Goal: Task Accomplishment & Management: Complete application form

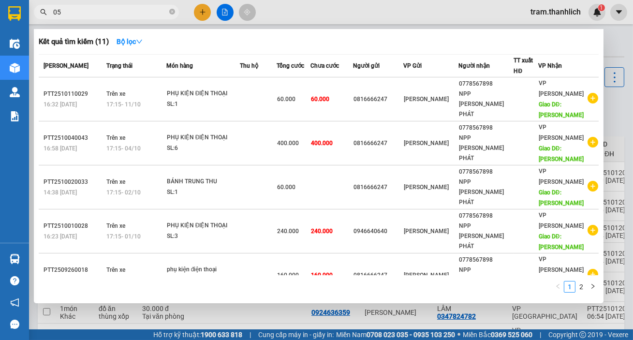
scroll to position [171, 0]
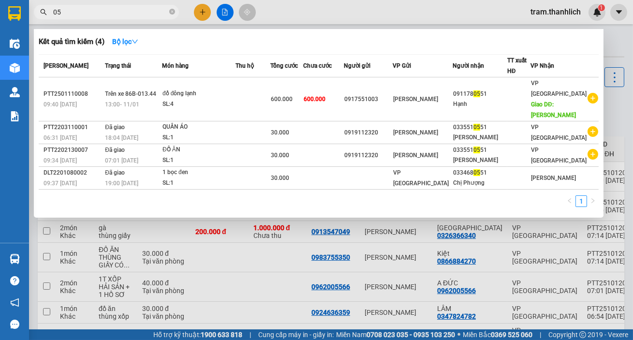
type input "0"
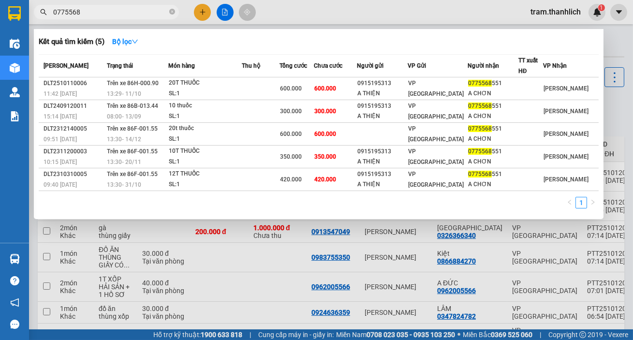
type input "0775568"
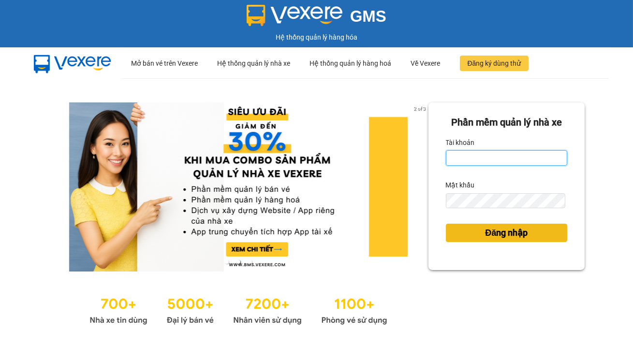
type input "tram.thanhlich"
click at [487, 236] on span "Đăng nhập" at bounding box center [506, 233] width 43 height 14
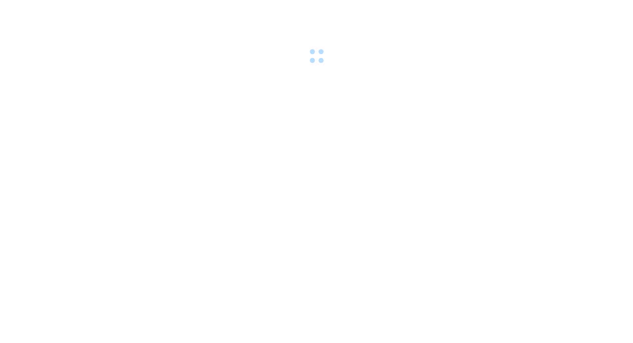
click at [487, 236] on body at bounding box center [316, 171] width 633 height 343
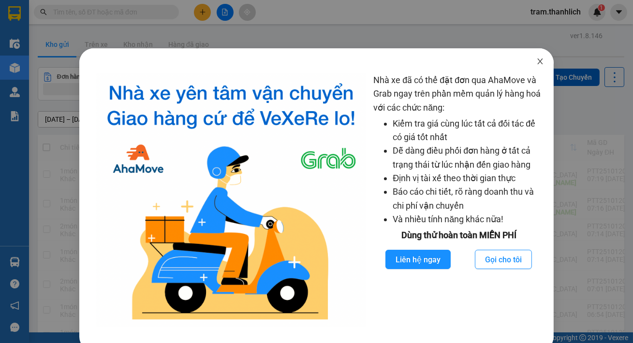
click at [533, 68] on span "Close" at bounding box center [540, 61] width 27 height 27
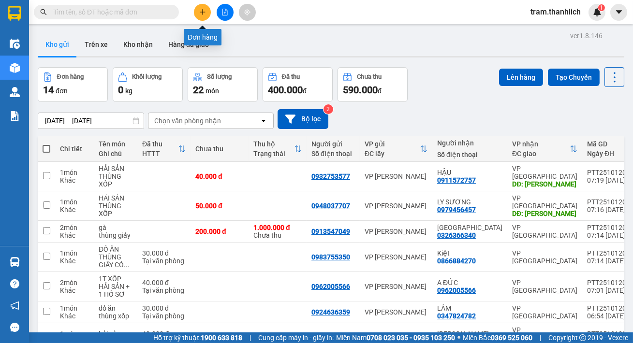
click at [198, 15] on button at bounding box center [202, 12] width 17 height 17
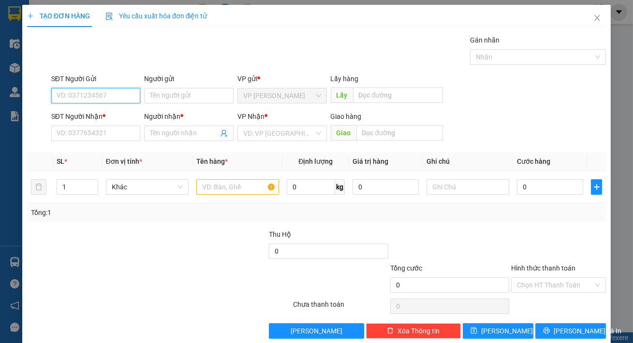
click at [63, 95] on input "SĐT Người Gửi" at bounding box center [95, 95] width 89 height 15
type input "0989757106"
click at [116, 134] on input "SĐT Người Nhận *" at bounding box center [95, 133] width 89 height 15
click at [98, 135] on input "0" at bounding box center [95, 133] width 89 height 15
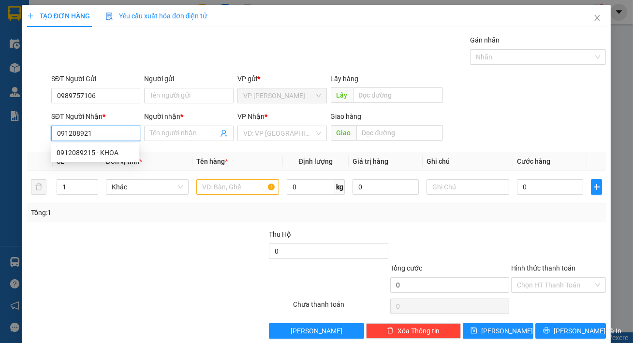
type input "0912089215"
click at [105, 155] on div "0912089215 - KHOA" at bounding box center [95, 153] width 77 height 11
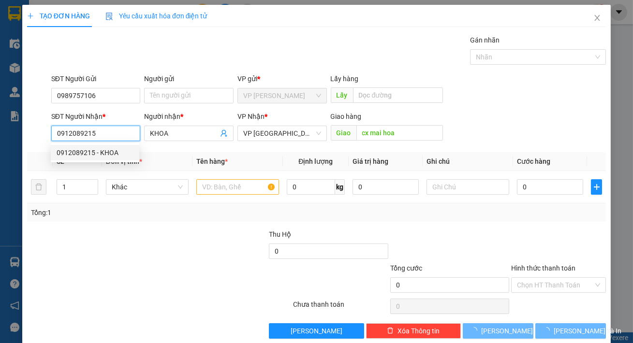
type input "KHOA"
type input "cx mai hoa"
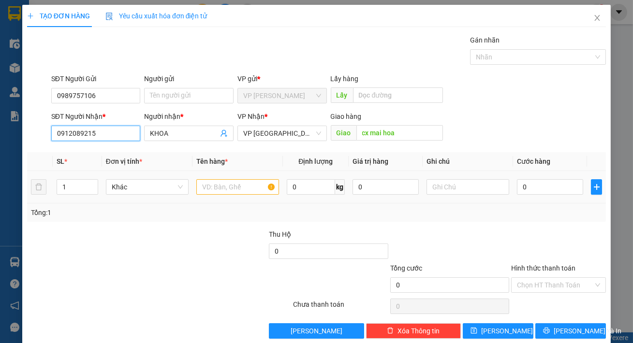
type input "0912089215"
click at [235, 189] on input "text" at bounding box center [237, 186] width 83 height 15
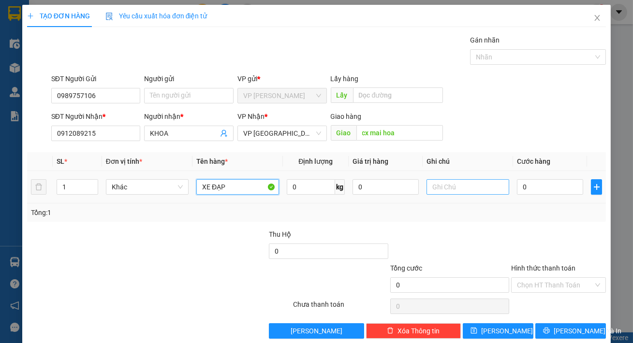
type input "XE ĐẠP"
click at [446, 186] on input "text" at bounding box center [468, 186] width 83 height 15
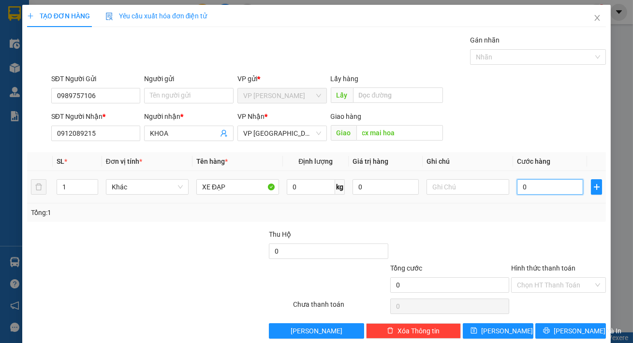
click at [524, 186] on input "0" at bounding box center [550, 186] width 66 height 15
type input "1"
type input "15"
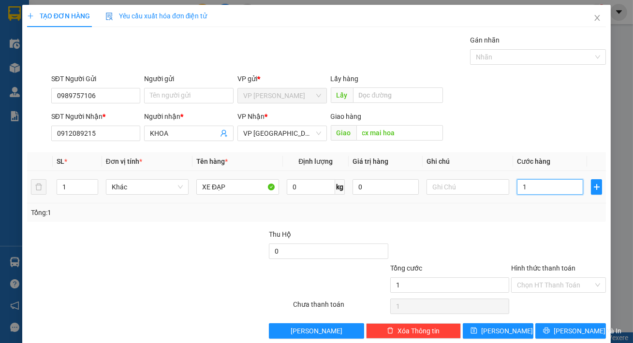
type input "15"
type input "150"
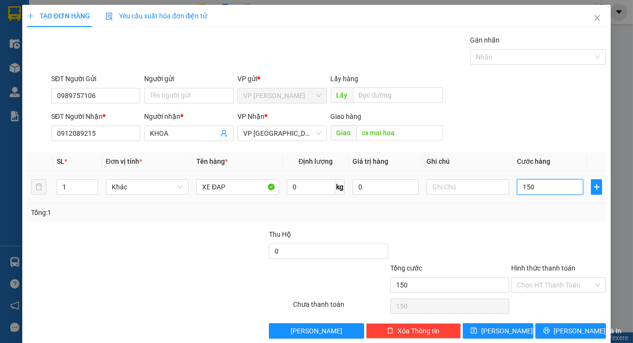
type input "1.500"
type input "15.000"
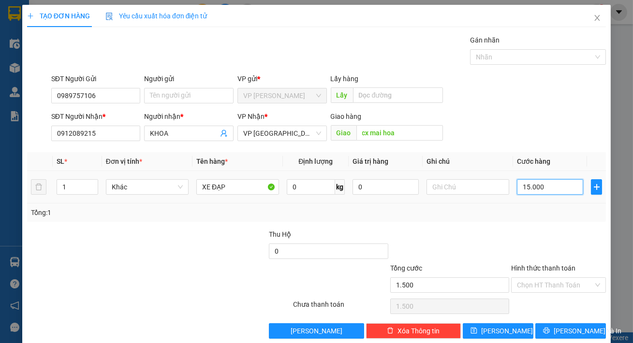
type input "15.000"
type input "150.000"
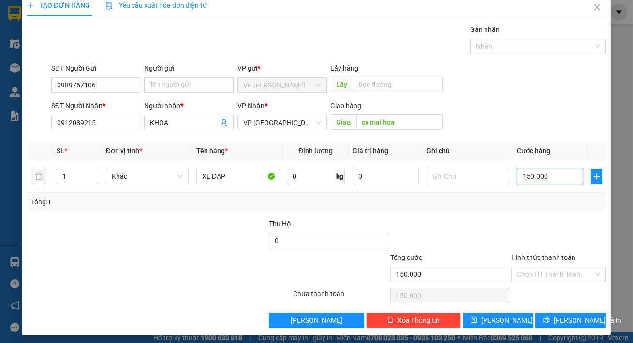
scroll to position [14, 0]
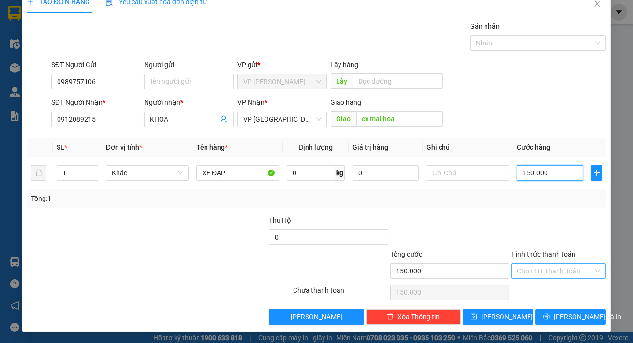
type input "150.000"
click at [551, 272] on input "Hình thức thanh toán" at bounding box center [555, 271] width 76 height 15
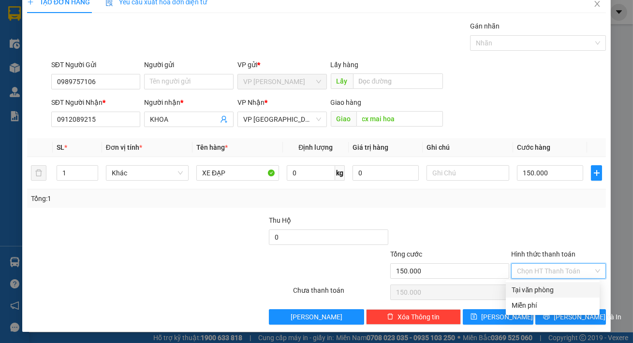
click at [552, 286] on div "Tại văn phòng" at bounding box center [553, 290] width 82 height 11
type input "0"
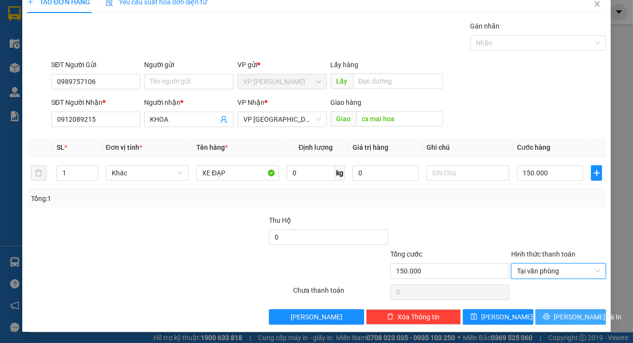
click at [566, 319] on span "[PERSON_NAME] và In" at bounding box center [588, 317] width 68 height 11
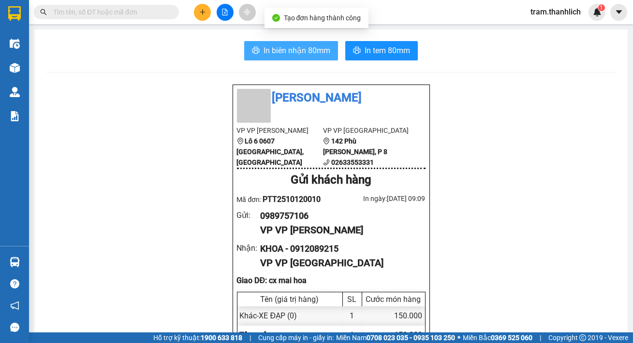
click at [296, 51] on span "In biên nhận 80mm" at bounding box center [297, 50] width 67 height 12
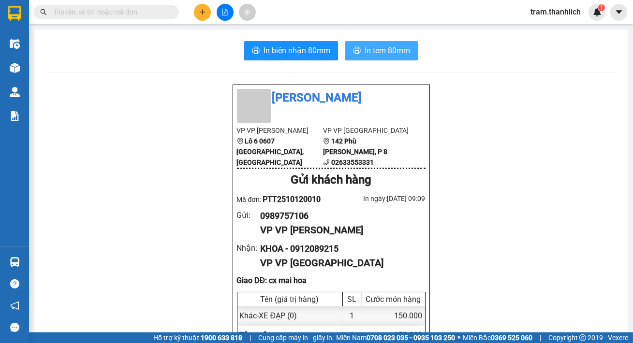
click at [365, 55] on span "In tem 80mm" at bounding box center [387, 50] width 45 height 12
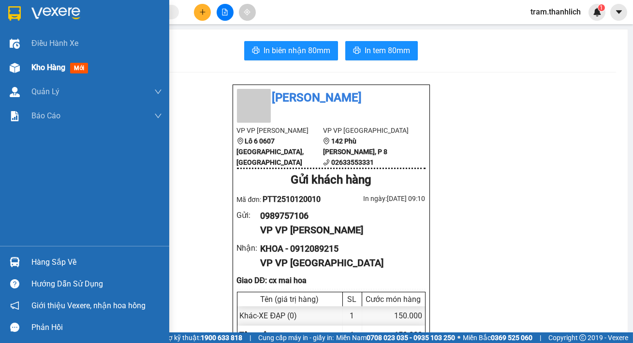
click at [32, 70] on span "Kho hàng" at bounding box center [48, 67] width 34 height 9
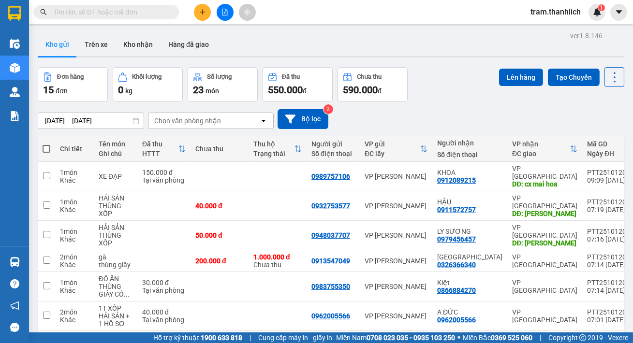
click at [48, 150] on span at bounding box center [47, 149] width 8 height 8
click at [46, 144] on input "checkbox" at bounding box center [46, 144] width 0 height 0
checkbox input "true"
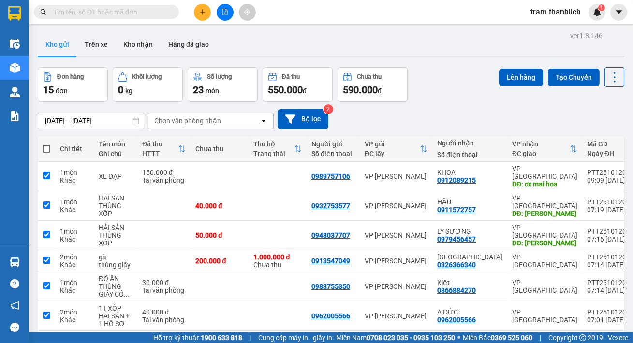
checkbox input "true"
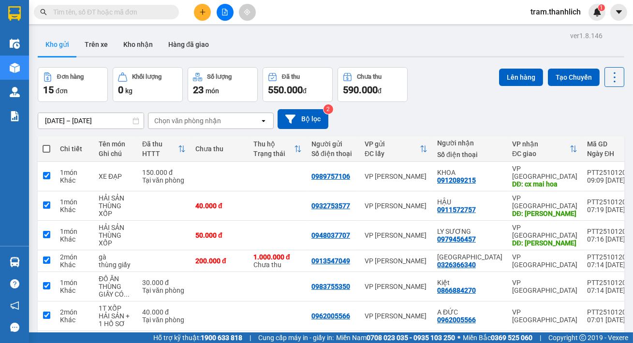
checkbox input "true"
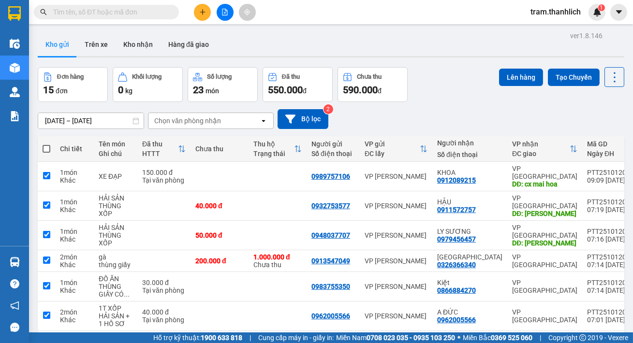
checkbox input "true"
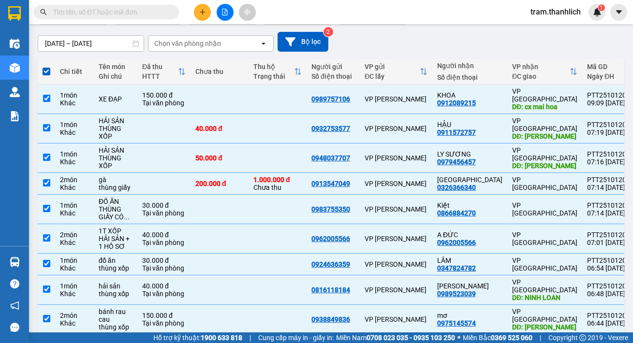
scroll to position [88, 0]
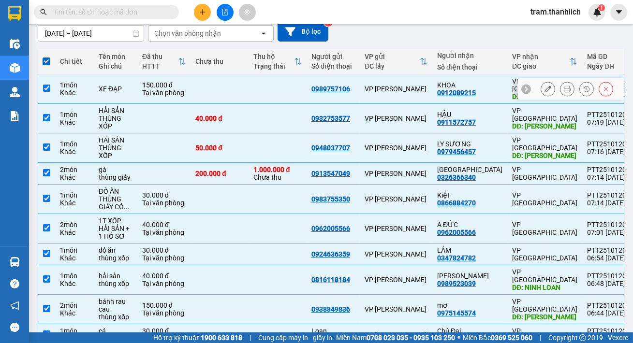
click at [274, 83] on td at bounding box center [278, 89] width 58 height 30
checkbox input "false"
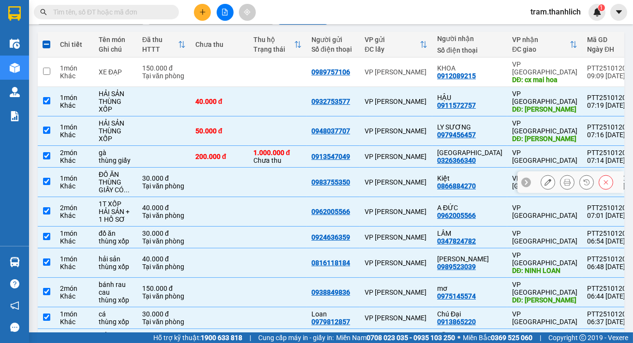
scroll to position [0, 0]
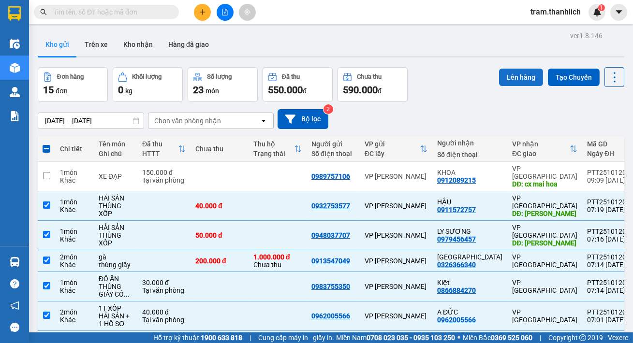
click at [522, 73] on button "Lên hàng" at bounding box center [521, 77] width 44 height 17
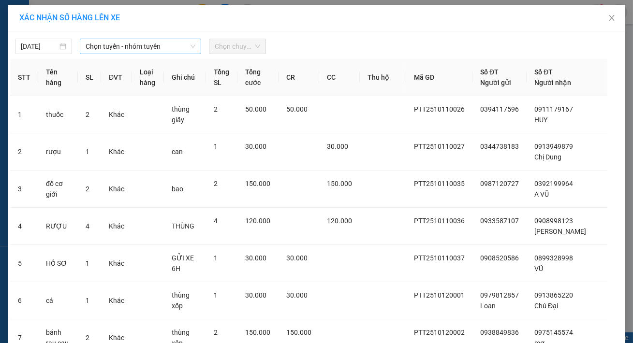
click at [126, 44] on span "Chọn tuyến - nhóm tuyến" at bounding box center [141, 46] width 110 height 15
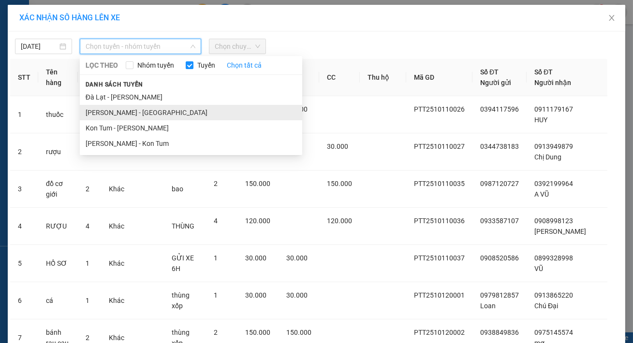
click at [118, 110] on li "[PERSON_NAME] - [GEOGRAPHIC_DATA]" at bounding box center [191, 112] width 222 height 15
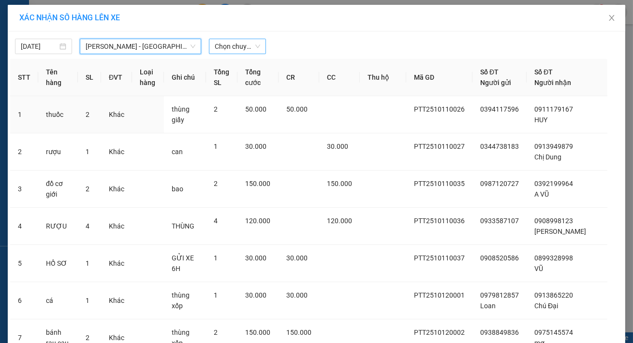
click at [243, 47] on span "Chọn chuyến" at bounding box center [237, 46] width 45 height 15
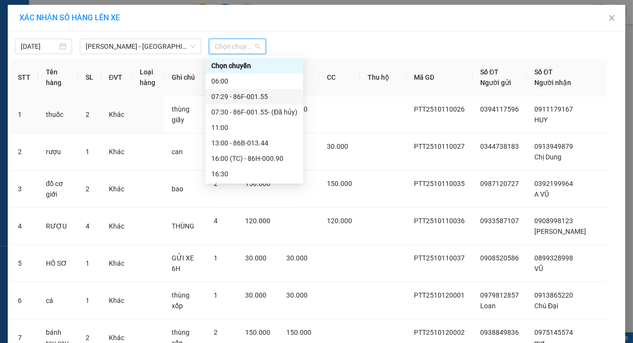
click at [253, 103] on div "07:29 - 86F-001.55" at bounding box center [255, 96] width 98 height 15
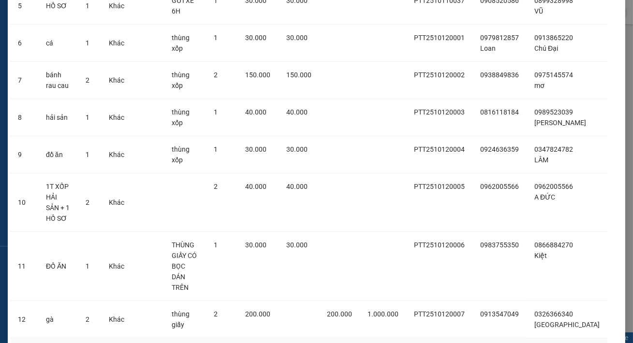
scroll to position [382, 0]
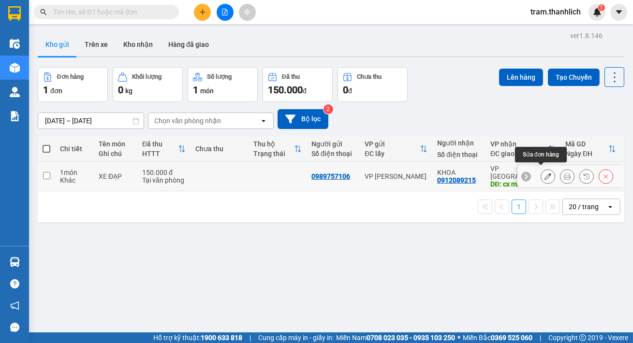
click at [546, 173] on button at bounding box center [548, 176] width 14 height 17
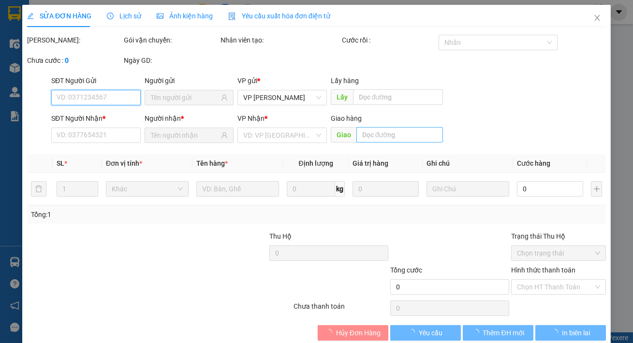
type input "0989757106"
type input "0912089215"
type input "cx mai hoa"
type input "150.000"
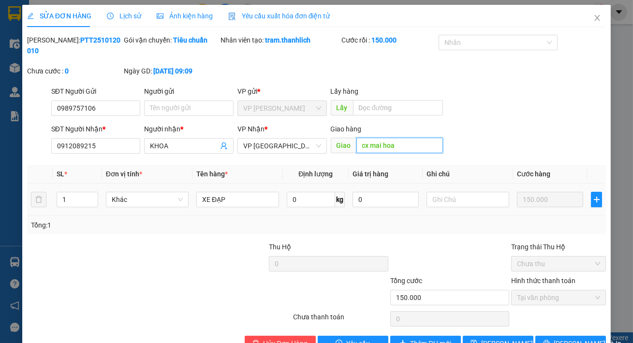
click at [397, 140] on input "cx mai hoa" at bounding box center [399, 145] width 87 height 15
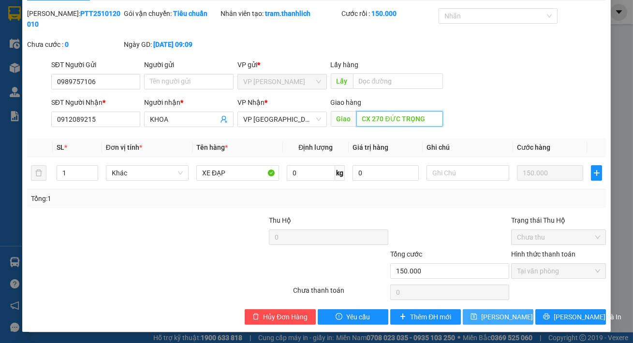
type input "CX 270 ĐỨC TRỌNG"
click at [496, 316] on span "[PERSON_NAME] thay đổi" at bounding box center [519, 317] width 77 height 11
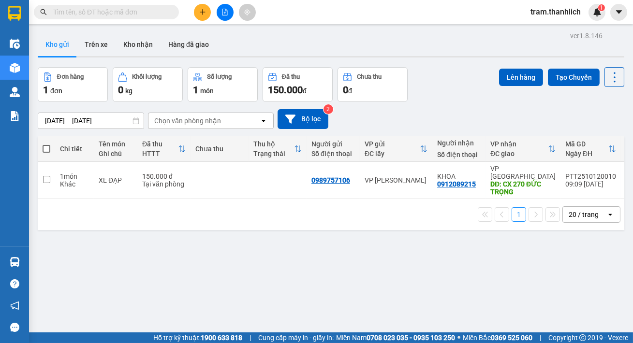
click at [203, 21] on div "Kết quả tìm kiếm ( 0 ) Bộ lọc No Data tram.thanhlich 1" at bounding box center [316, 12] width 633 height 24
click at [202, 18] on button at bounding box center [202, 12] width 17 height 17
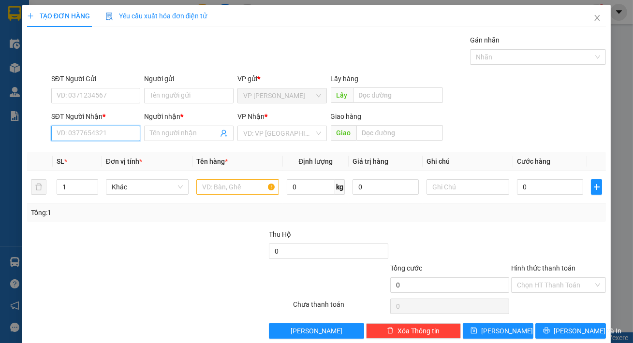
click at [81, 133] on input "SĐT Người Nhận *" at bounding box center [95, 133] width 89 height 15
click at [80, 99] on input "SĐT Người Gửi" at bounding box center [95, 95] width 89 height 15
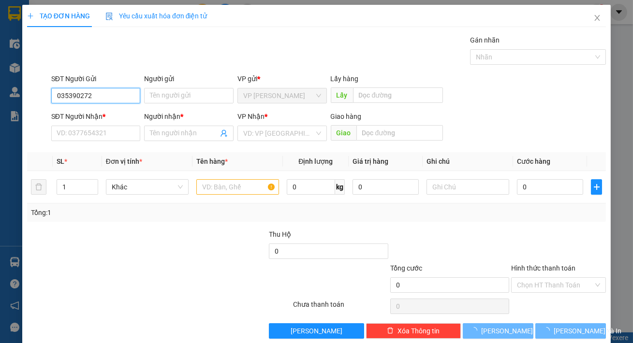
type input "0353902729"
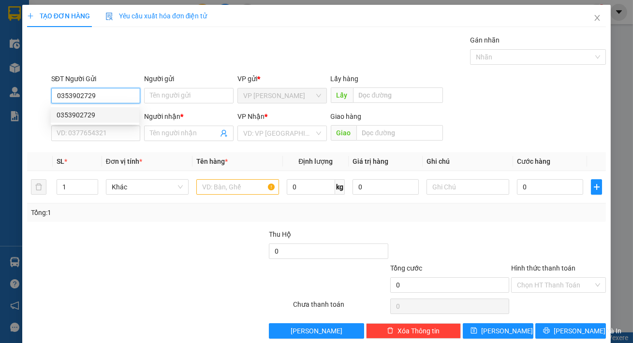
click at [106, 116] on div "0353902729" at bounding box center [95, 115] width 77 height 11
type input "0915211128"
type input "MỸ DUNG"
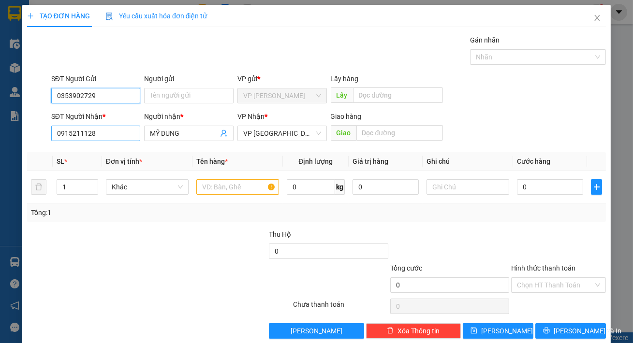
type input "0353902729"
click at [108, 129] on input "0915211128" at bounding box center [95, 133] width 89 height 15
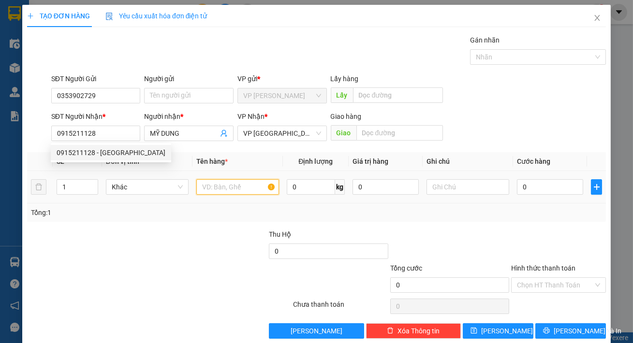
click at [207, 188] on input "text" at bounding box center [237, 186] width 83 height 15
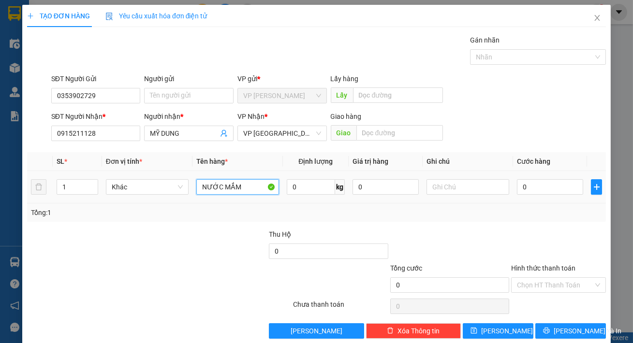
type input "NƯỚC MẮM"
click at [443, 198] on td at bounding box center [468, 187] width 90 height 32
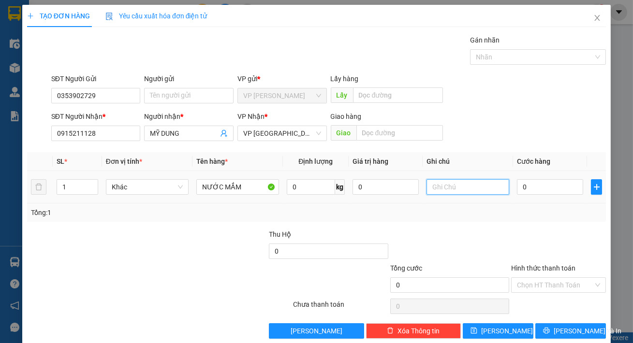
click at [442, 192] on input "text" at bounding box center [468, 186] width 83 height 15
type input "BỊ THÙNG GIẤY"
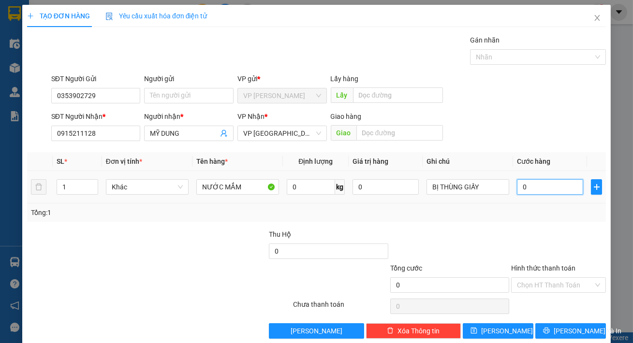
click at [532, 187] on input "0" at bounding box center [550, 186] width 66 height 15
type input "6"
type input "60"
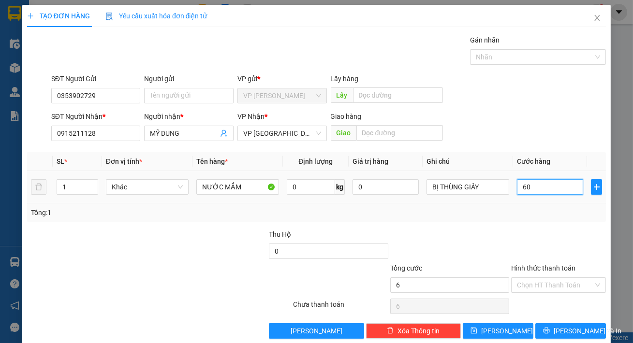
type input "60"
type input "600"
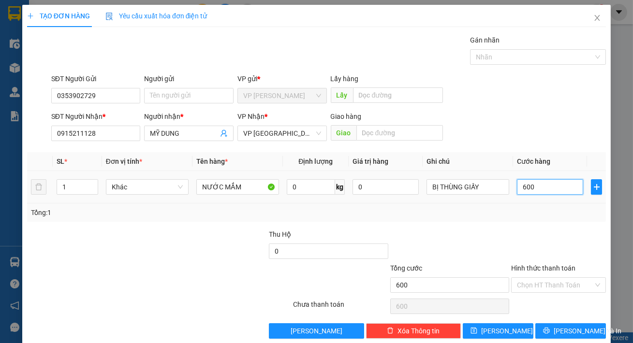
type input "6.000"
type input "60.000"
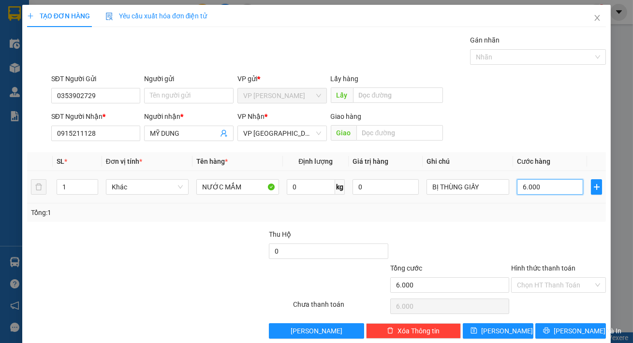
type input "60.000"
click at [88, 181] on span "Increase Value" at bounding box center [92, 184] width 11 height 9
type input "2"
click at [90, 182] on span "up" at bounding box center [93, 185] width 6 height 6
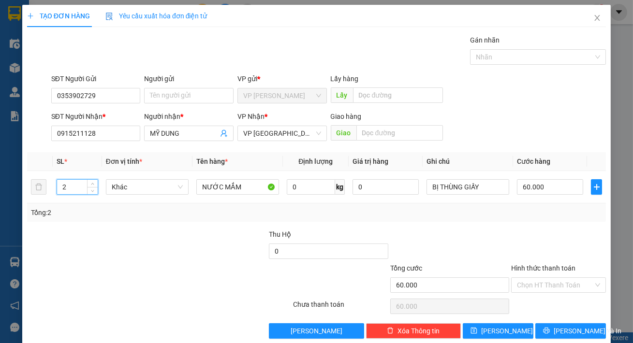
click at [444, 229] on div at bounding box center [449, 246] width 121 height 34
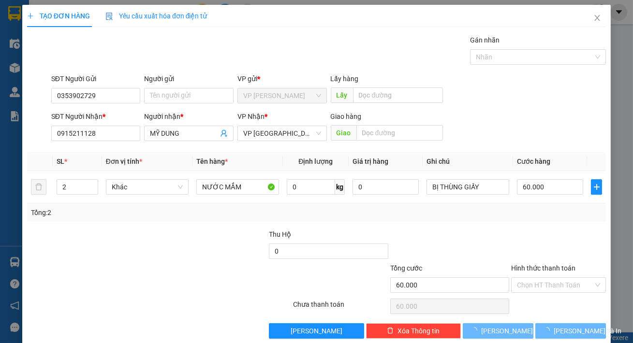
type input "0"
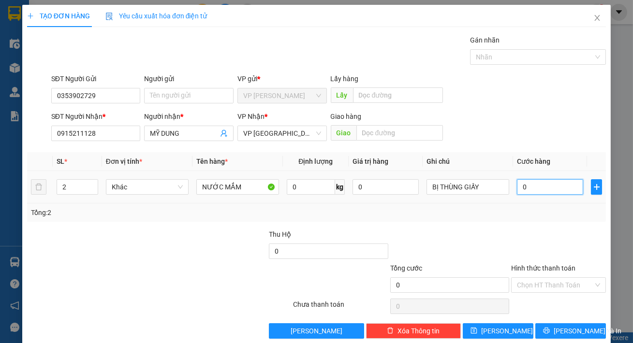
click at [552, 193] on input "0" at bounding box center [550, 186] width 66 height 15
type input "6"
type input "60"
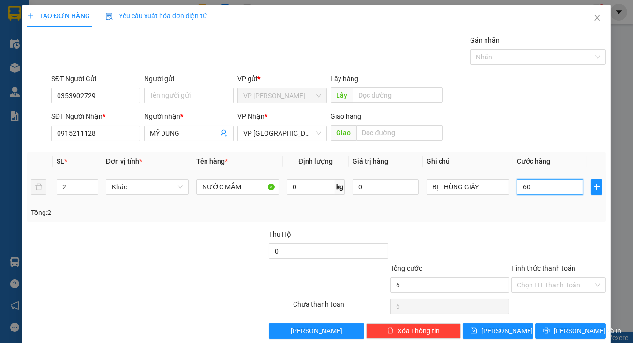
type input "60"
type input "600"
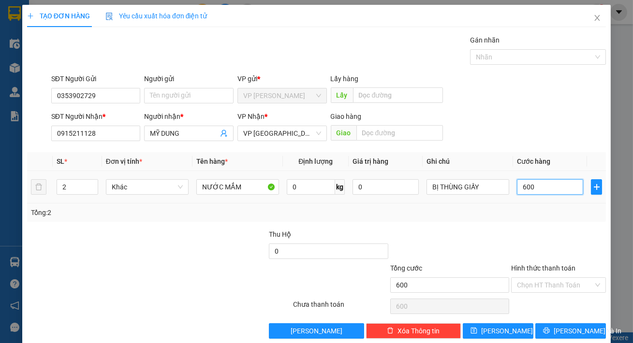
type input "6.000"
type input "60.000"
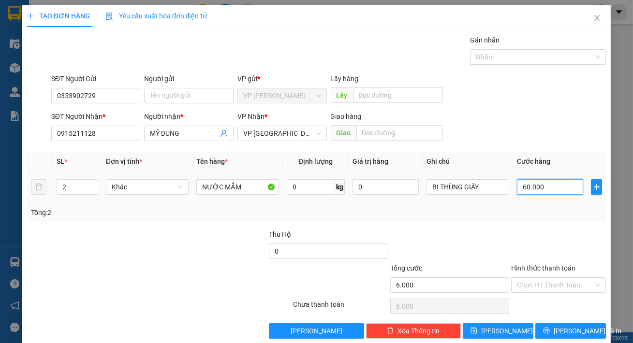
type input "60.000"
type input "600.000"
type input "60.000"
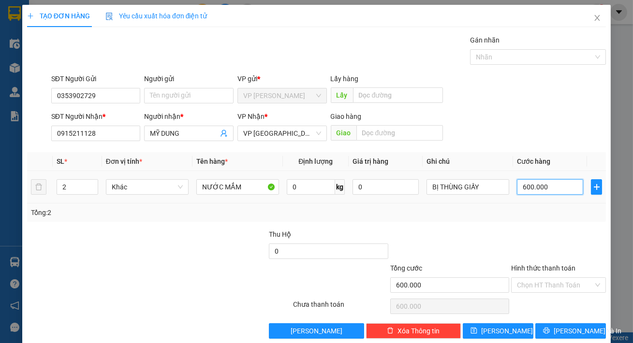
type input "60.000"
click at [532, 284] on input "Hình thức thanh toán" at bounding box center [555, 285] width 76 height 15
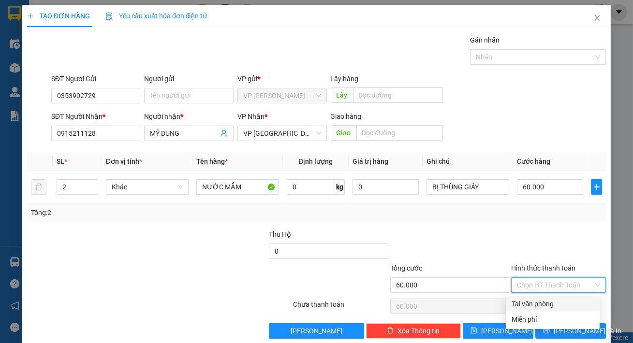
click at [537, 300] on div "Tại văn phòng" at bounding box center [553, 304] width 82 height 11
type input "0"
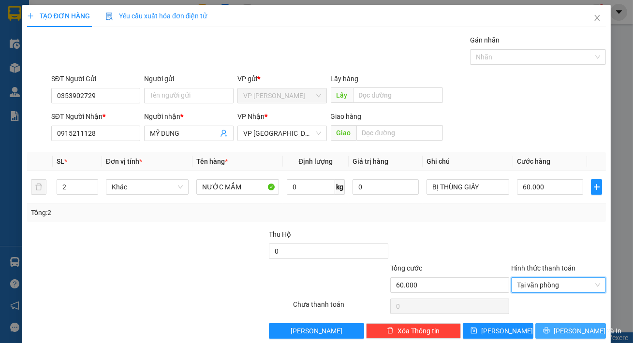
click at [546, 326] on button "[PERSON_NAME] và In" at bounding box center [570, 331] width 71 height 15
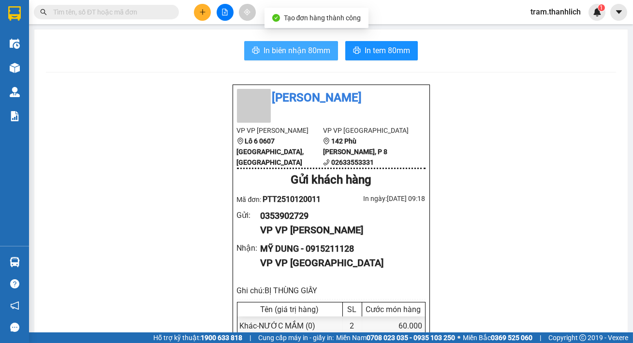
click at [293, 58] on button "In biên nhận 80mm" at bounding box center [291, 50] width 94 height 19
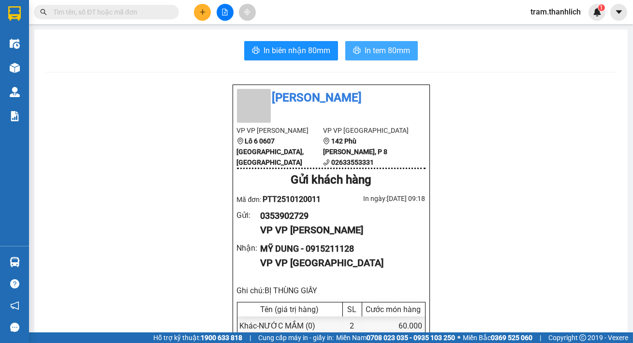
click at [378, 50] on span "In tem 80mm" at bounding box center [387, 50] width 45 height 12
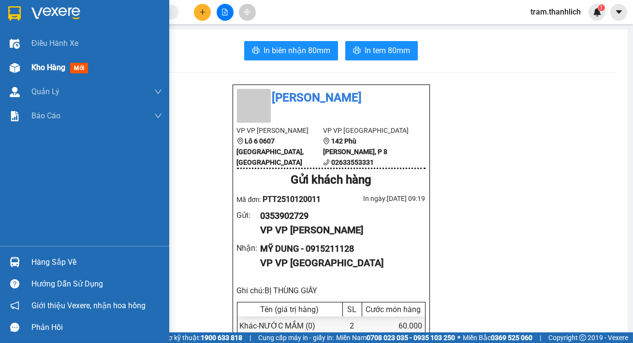
click at [44, 64] on span "Kho hàng" at bounding box center [48, 67] width 34 height 9
